Goal: Transaction & Acquisition: Purchase product/service

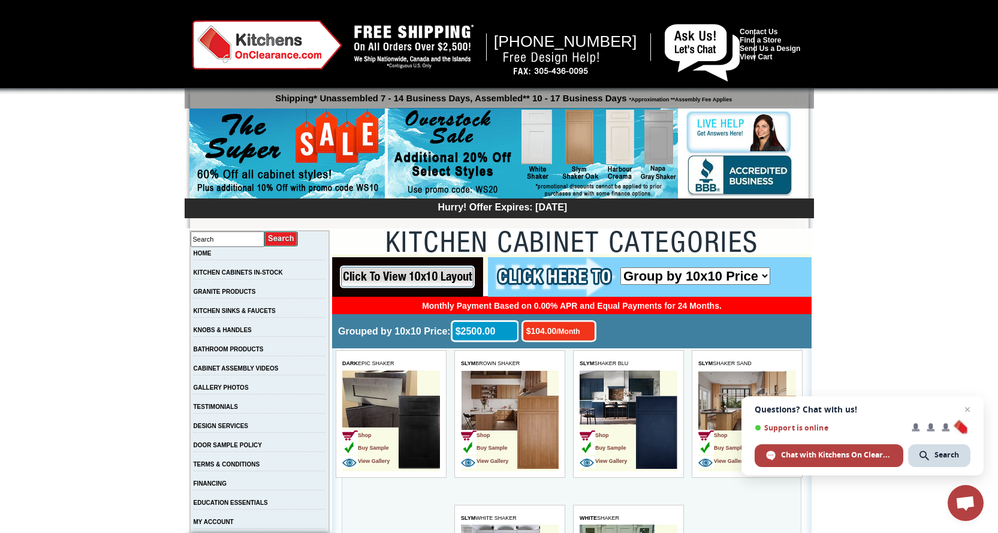
click at [306, 152] on img at bounding box center [286, 154] width 195 height 92
click at [761, 59] on link "View Cart" at bounding box center [755, 57] width 32 height 8
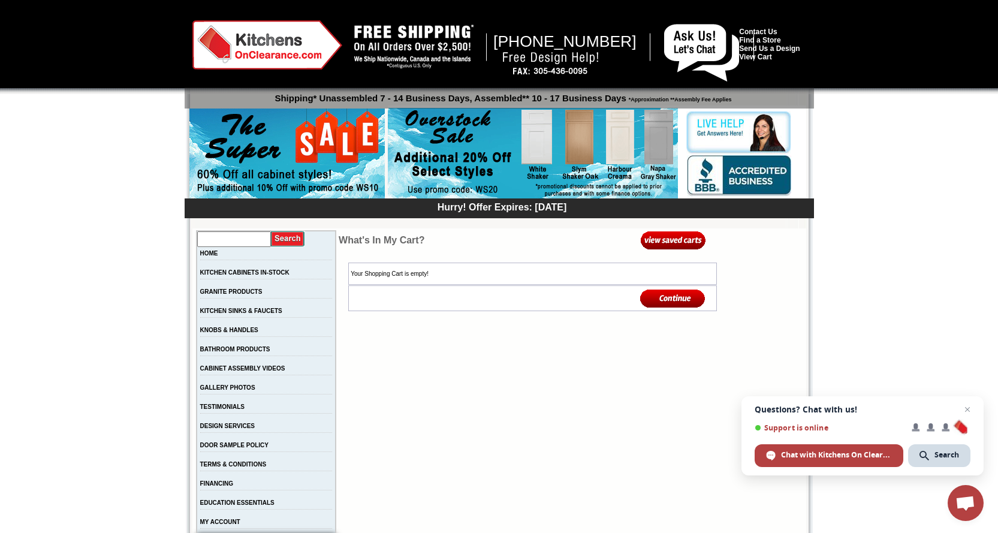
click at [220, 234] on input "text" at bounding box center [234, 239] width 74 height 16
type input "sign in"
click at [271, 231] on input "image" at bounding box center [288, 239] width 34 height 16
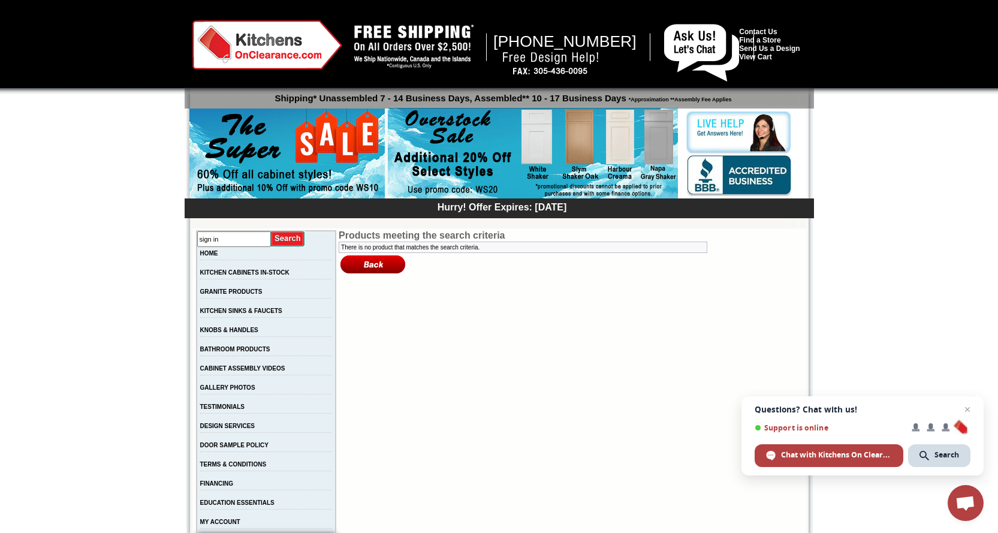
click at [268, 42] on img at bounding box center [267, 44] width 150 height 49
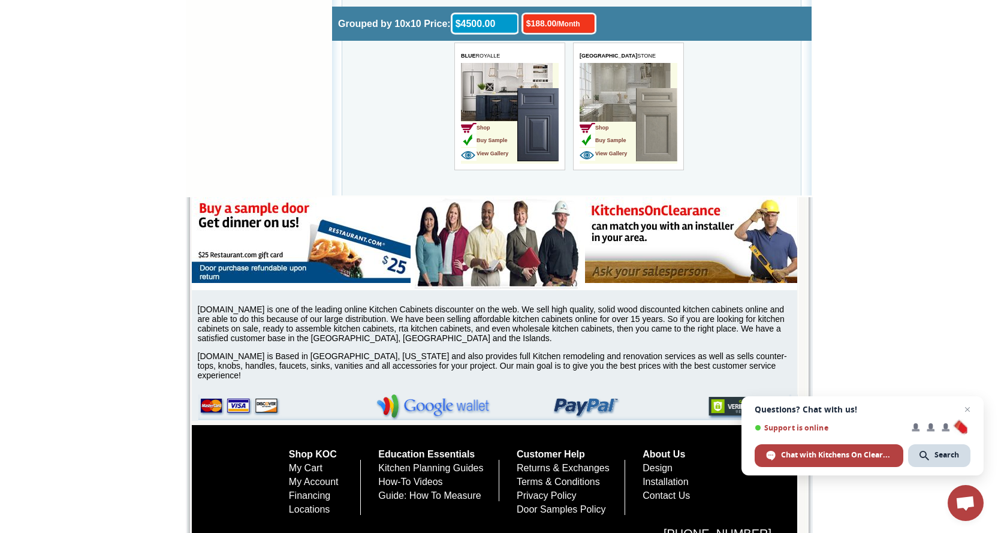
scroll to position [4076, 0]
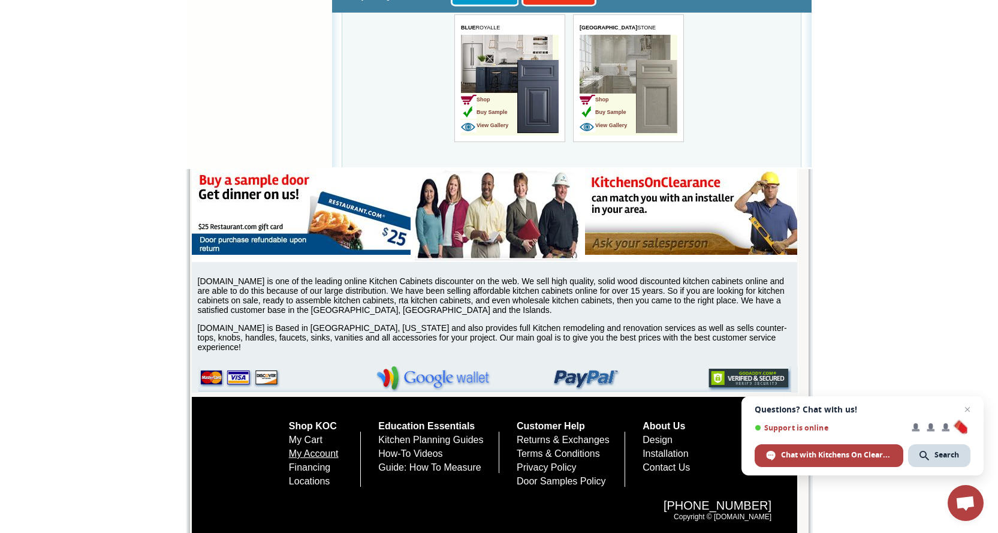
click at [239, 452] on link "My Account" at bounding box center [180, 514] width 117 height 152
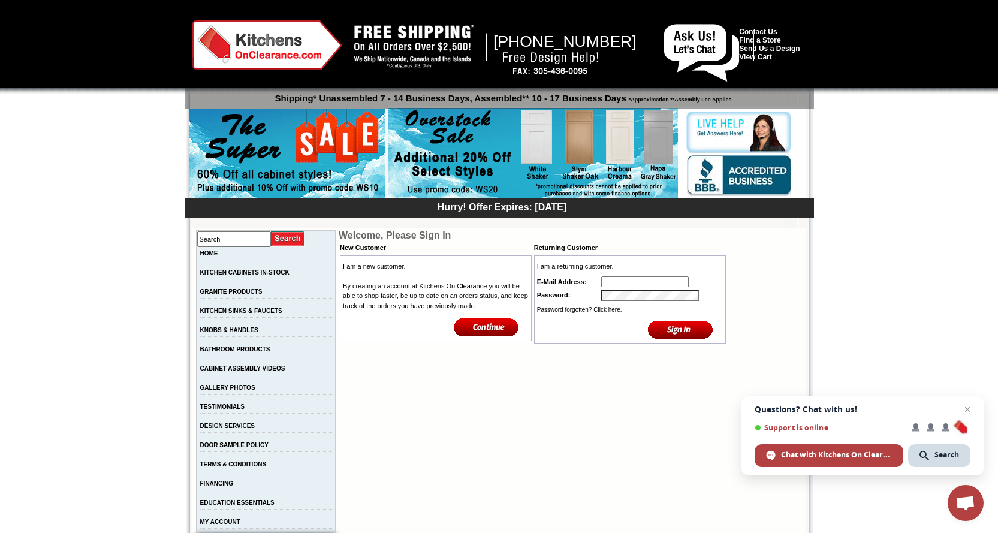
type input "[PERSON_NAME][EMAIL_ADDRESS][DOMAIN_NAME]"
click at [677, 327] on input "image" at bounding box center [680, 329] width 65 height 20
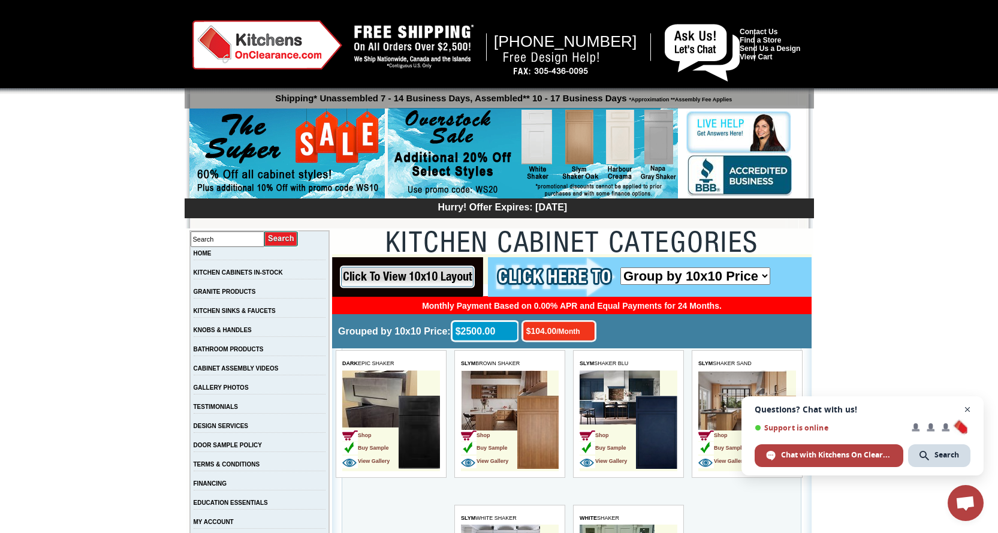
click at [967, 411] on span "Open chat" at bounding box center [967, 409] width 15 height 15
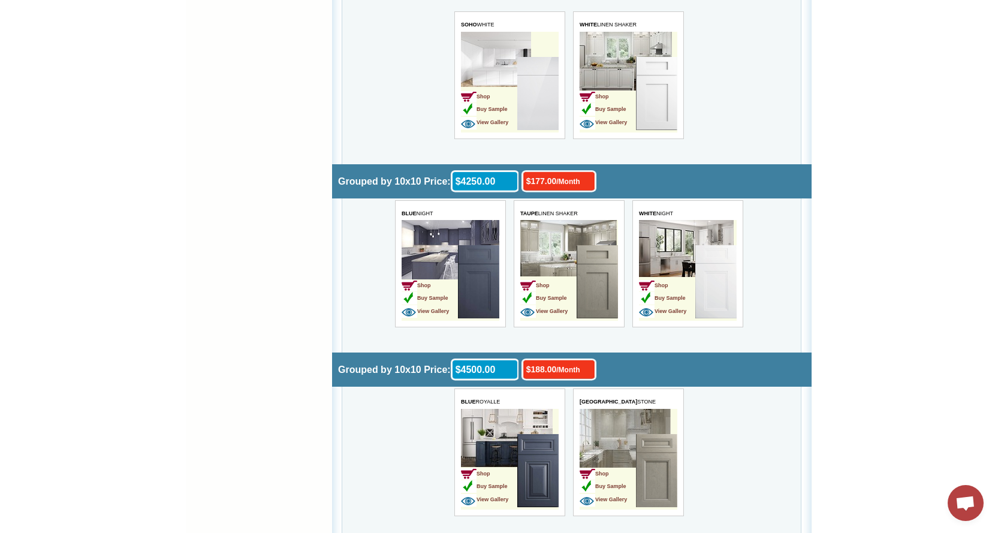
scroll to position [4076, 0]
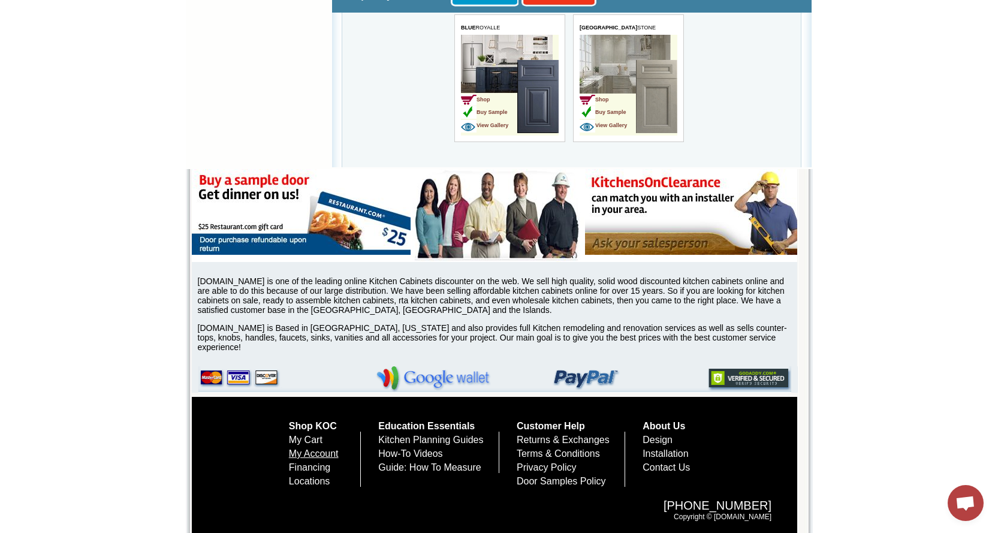
click at [227, 450] on link "My Account" at bounding box center [178, 452] width 98 height 14
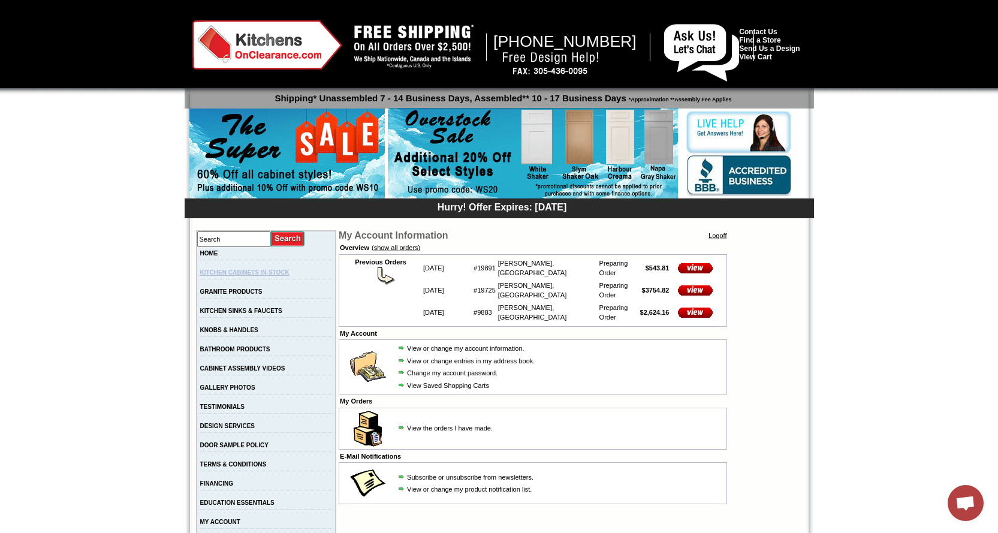
click at [235, 274] on link "KITCHEN CABINETS IN-STOCK" at bounding box center [244, 272] width 89 height 7
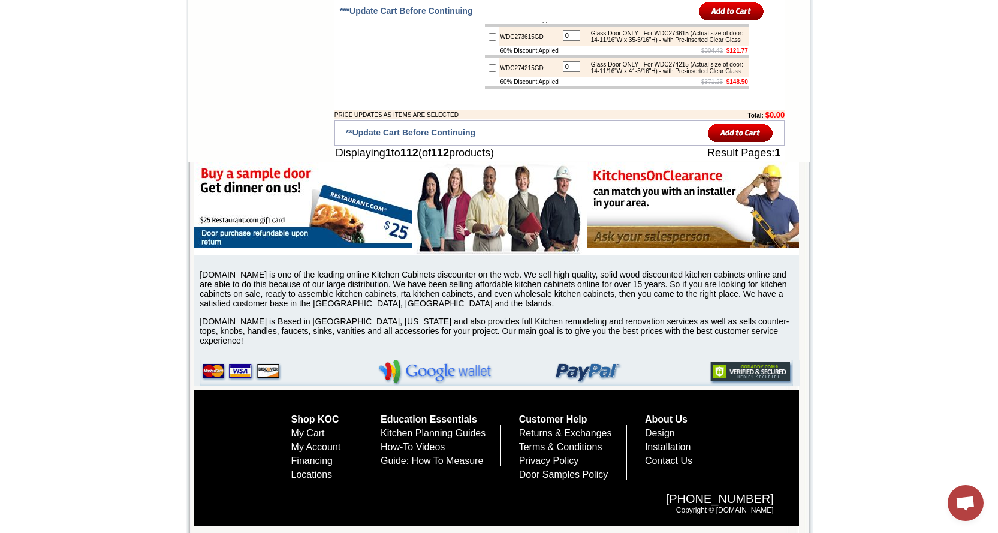
scroll to position [5353, 0]
click at [318, 428] on link "My Cart" at bounding box center [308, 433] width 34 height 10
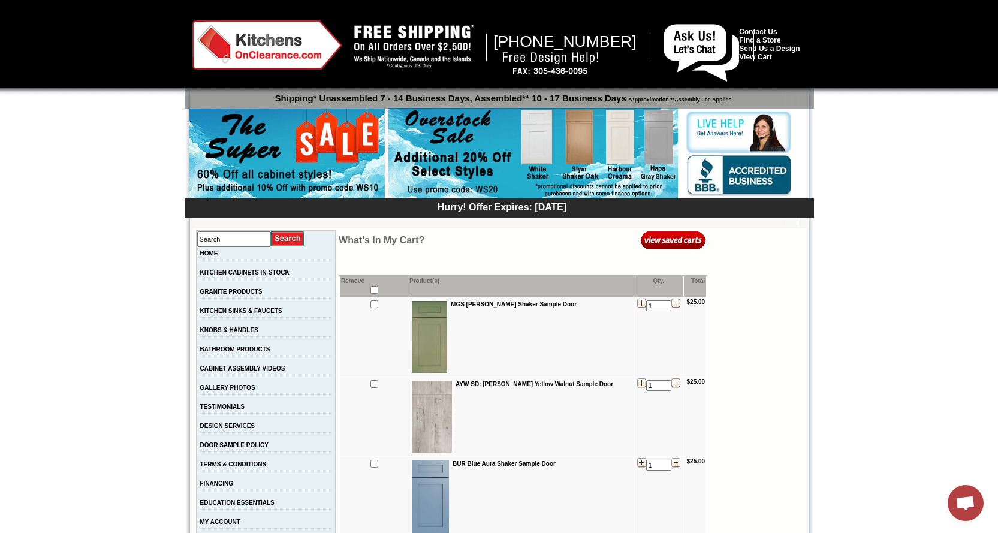
click at [423, 500] on img at bounding box center [430, 496] width 37 height 73
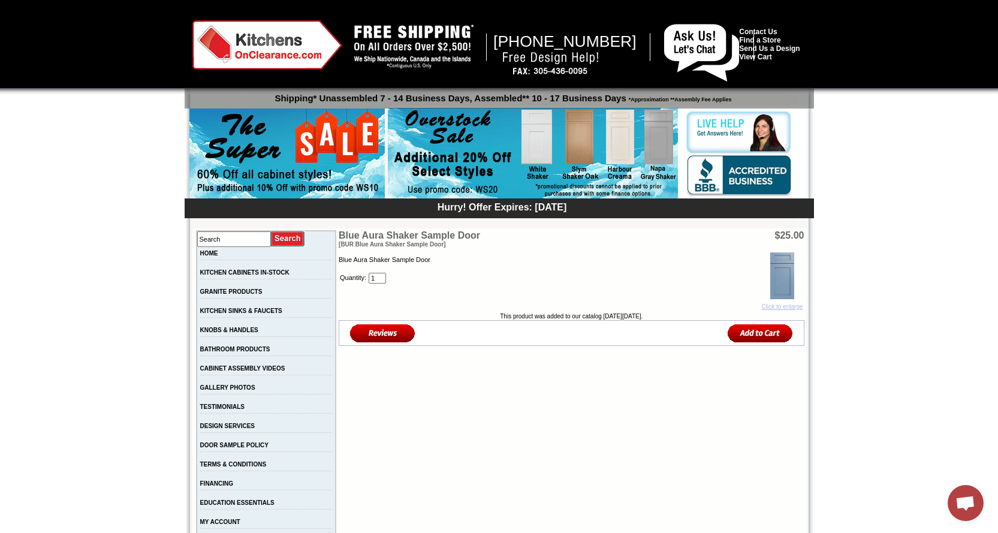
click at [774, 272] on img at bounding box center [782, 275] width 24 height 47
click at [228, 276] on link "KITCHEN CABINETS IN-STOCK" at bounding box center [244, 272] width 89 height 7
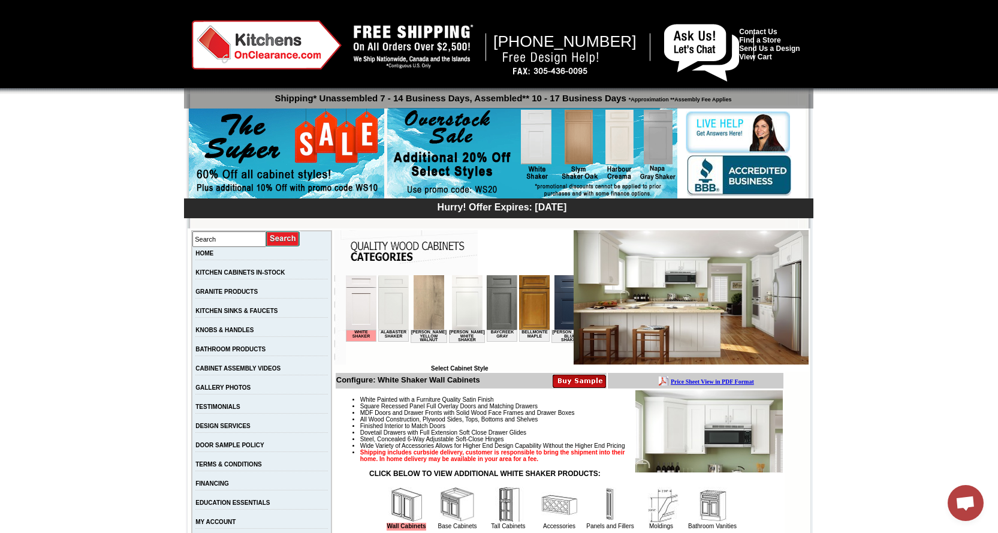
click at [349, 128] on img at bounding box center [286, 154] width 195 height 92
click at [258, 186] on img at bounding box center [286, 154] width 195 height 92
click at [212, 255] on link "HOME" at bounding box center [204, 253] width 18 height 7
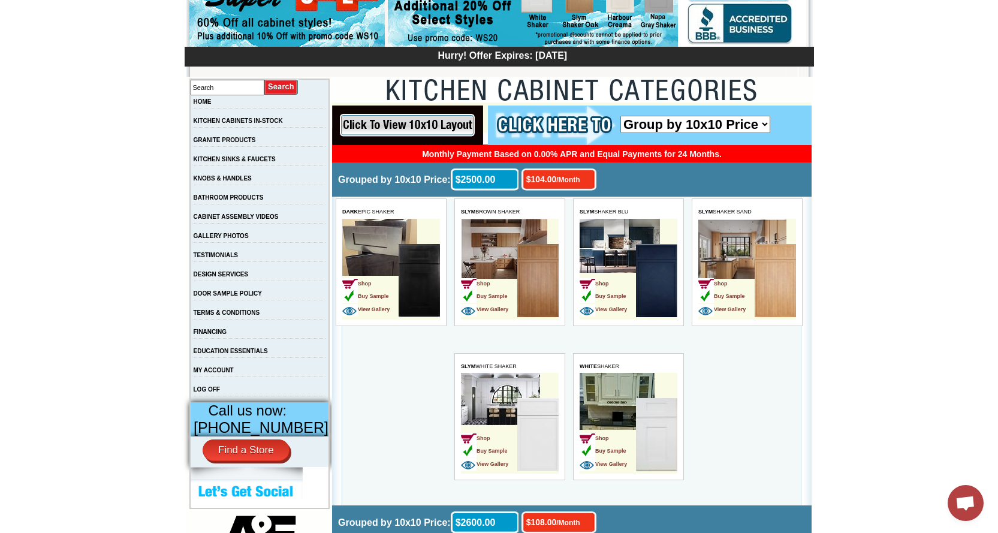
scroll to position [206, 0]
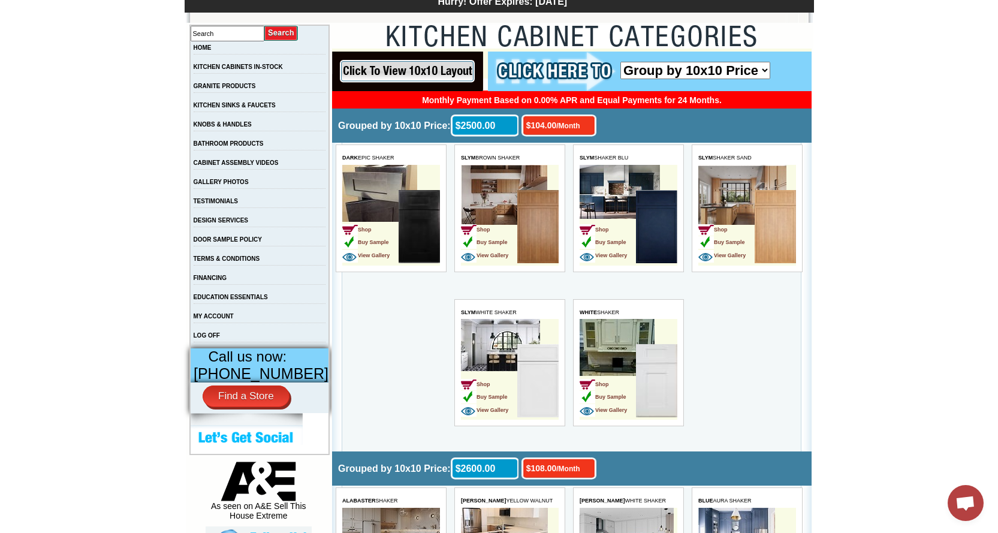
click at [655, 227] on img at bounding box center [656, 226] width 41 height 73
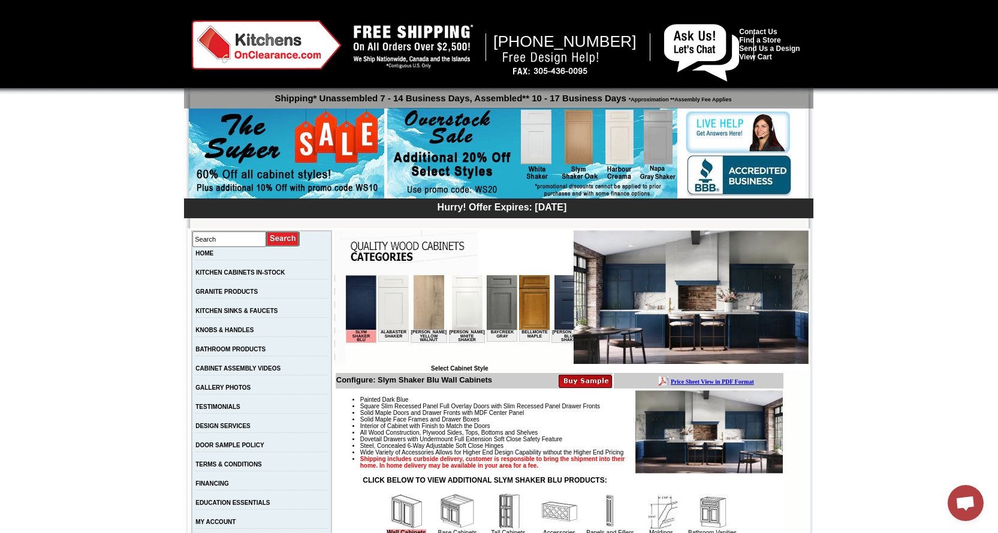
click at [557, 299] on img at bounding box center [569, 302] width 31 height 55
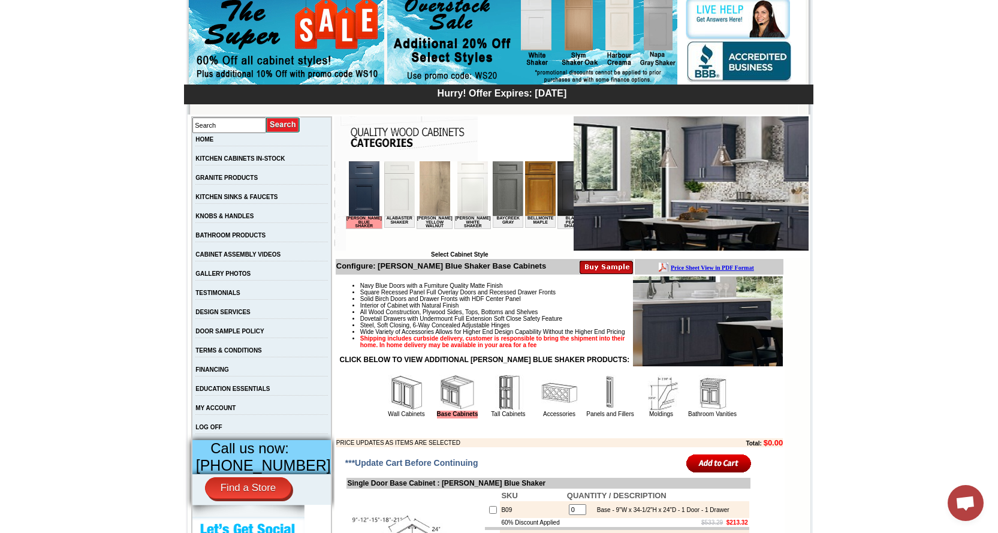
scroll to position [139, 0]
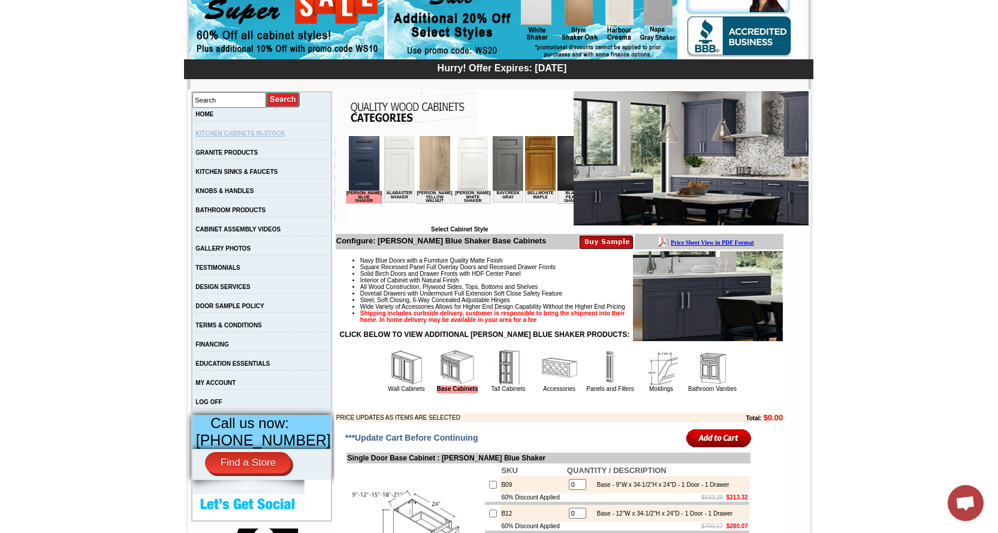
click at [257, 134] on link "KITCHEN CABINETS IN-STOCK" at bounding box center [239, 133] width 89 height 7
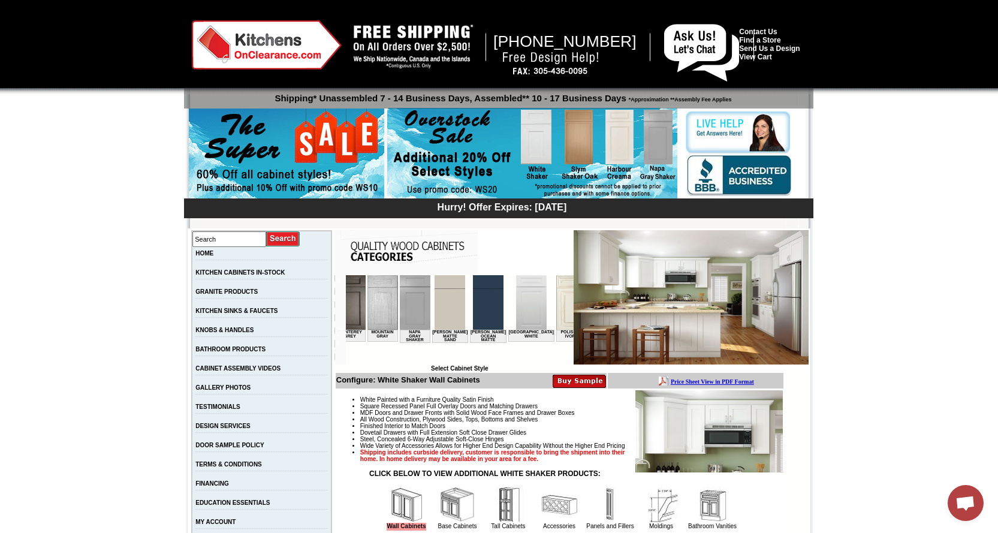
scroll to position [0, 1592]
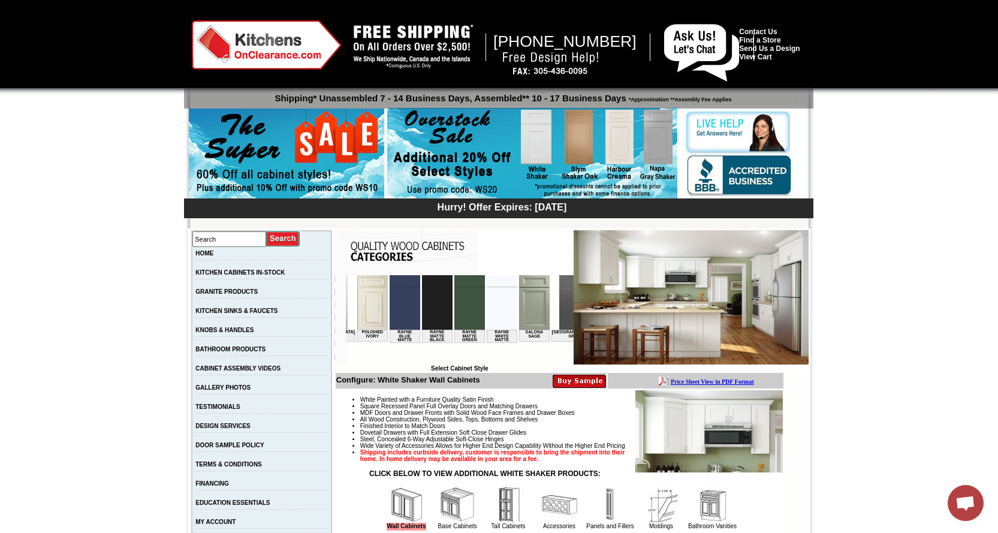
click at [663, 307] on img at bounding box center [678, 302] width 31 height 55
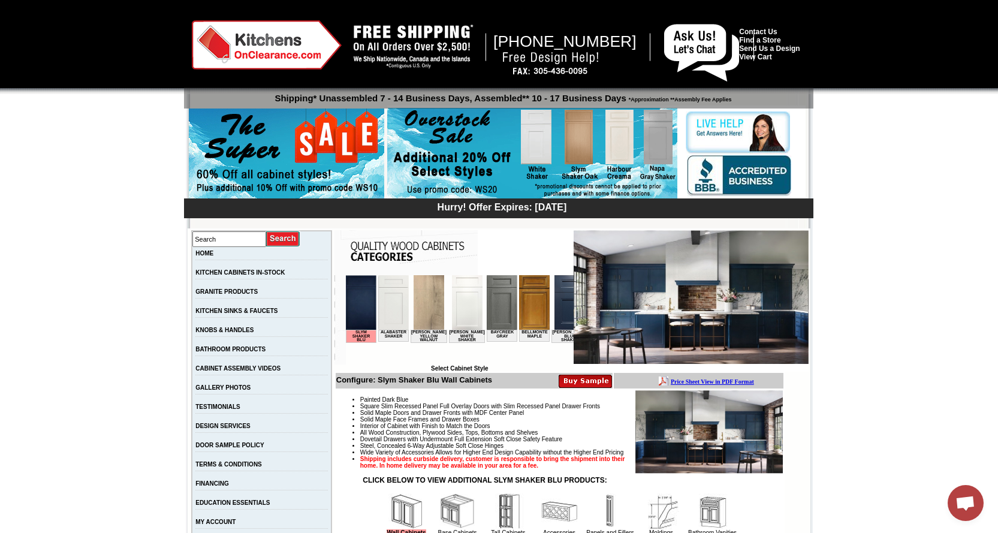
click at [555, 307] on img at bounding box center [569, 302] width 31 height 55
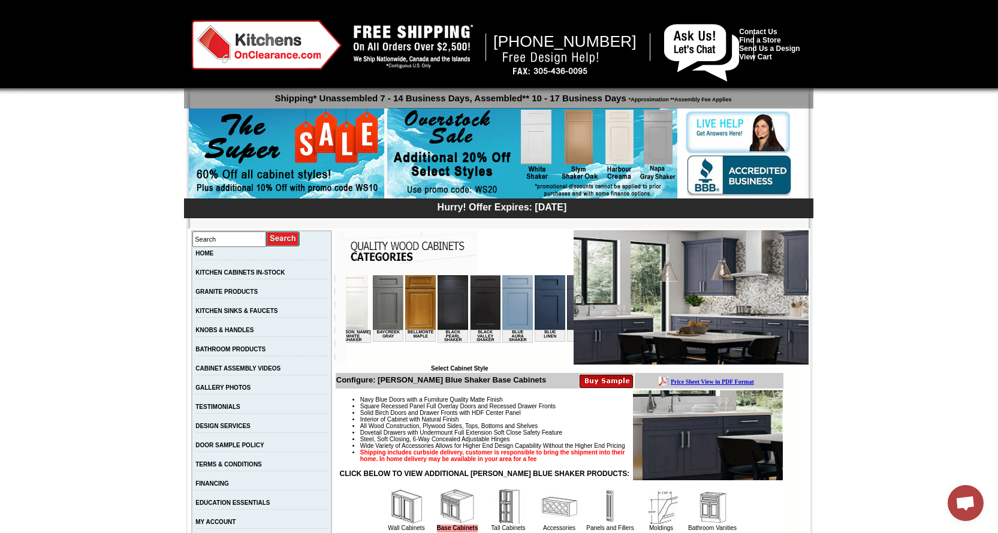
scroll to position [0, 144]
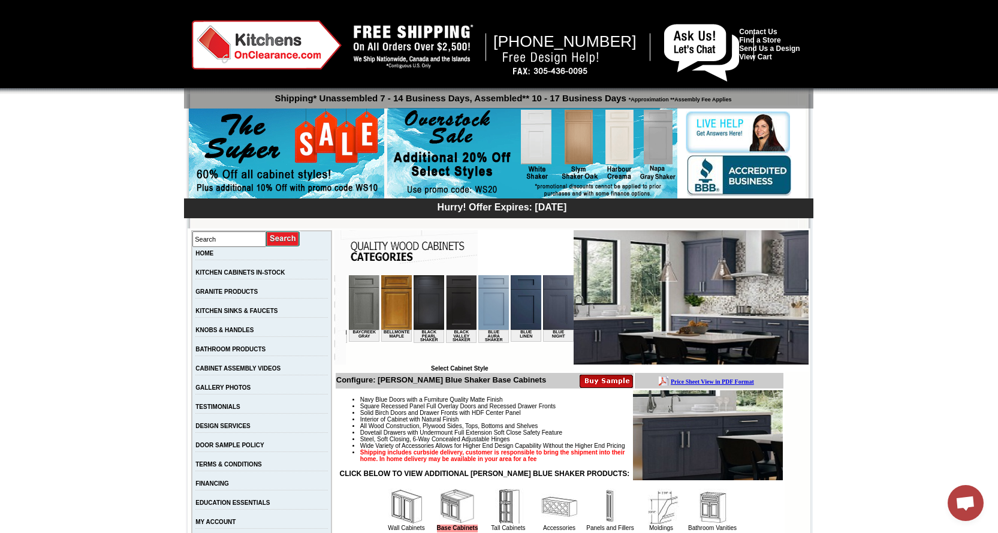
click at [478, 306] on img at bounding box center [493, 302] width 31 height 55
